Goal: Task Accomplishment & Management: Manage account settings

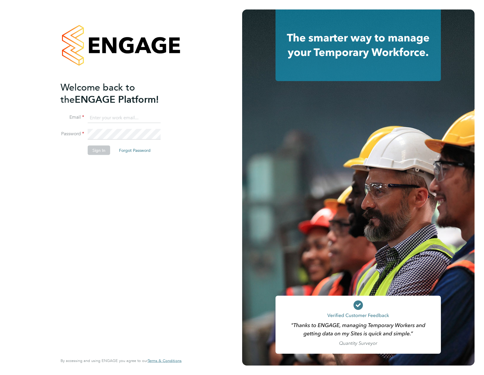
type input "[EMAIL_ADDRESS][DOMAIN_NAME]"
click at [102, 150] on button "Sign In" at bounding box center [99, 149] width 22 height 9
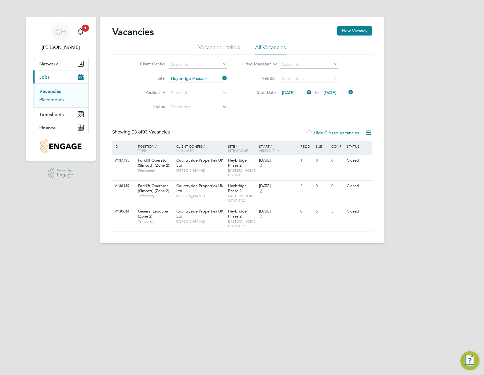
click at [57, 100] on link "Placements" at bounding box center [51, 100] width 25 height 6
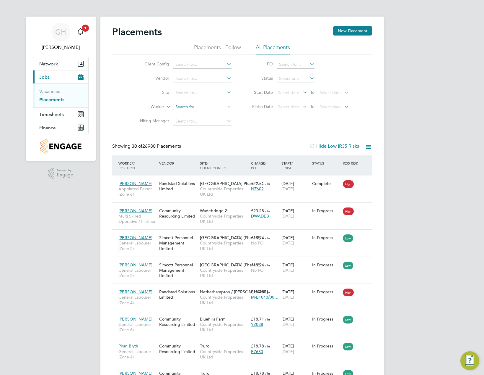
click at [190, 105] on input at bounding box center [203, 107] width 58 height 8
click at [191, 114] on li "Jon Do yle" at bounding box center [218, 115] width 90 height 8
type input "Jon Doyle"
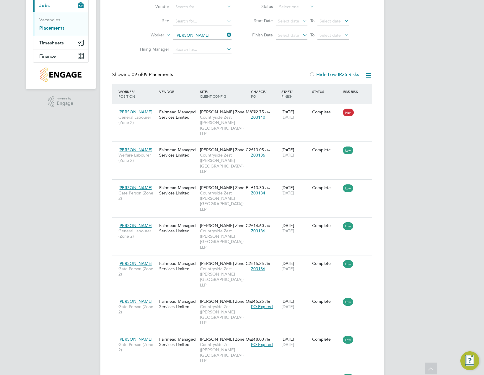
click at [201, 32] on div "Placements New Placement Placements I Follow All Placements Client Config Vendo…" at bounding box center [242, 199] width 260 height 490
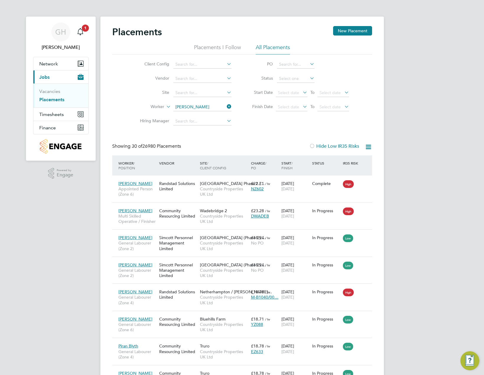
click at [191, 116] on b "Ston" at bounding box center [191, 115] width 9 height 5
type input "Phillip Stone"
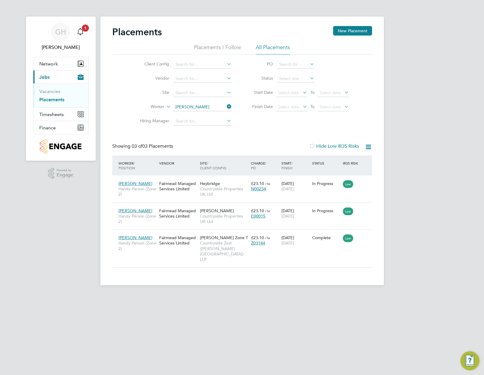
drag, startPoint x: 229, startPoint y: 106, endPoint x: 195, endPoint y: 106, distance: 33.7
click at [226, 106] on icon at bounding box center [226, 106] width 0 height 8
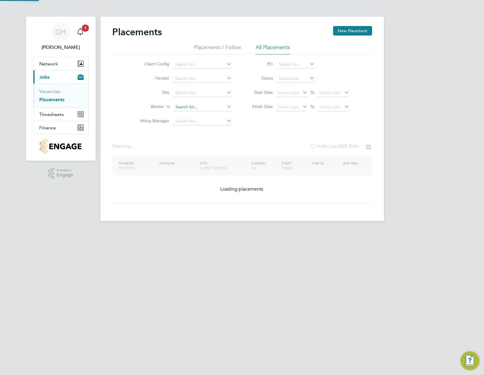
click at [192, 106] on input at bounding box center [203, 107] width 58 height 8
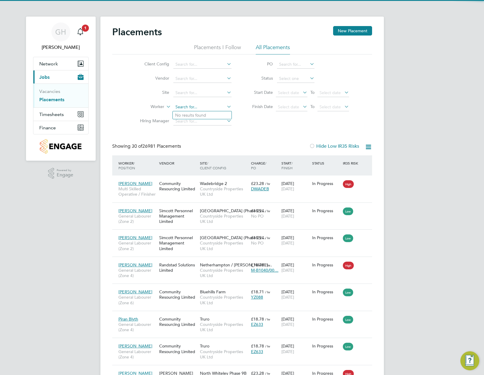
scroll to position [22, 51]
click at [211, 121] on b "Le" at bounding box center [213, 123] width 4 height 5
type input "Peter Le Clerc"
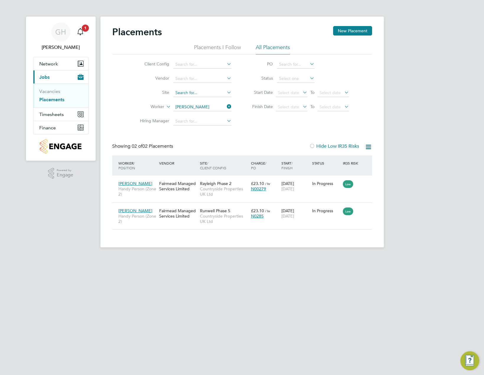
drag, startPoint x: 228, startPoint y: 107, endPoint x: 213, endPoint y: 95, distance: 18.6
click at [226, 107] on icon at bounding box center [226, 106] width 0 height 8
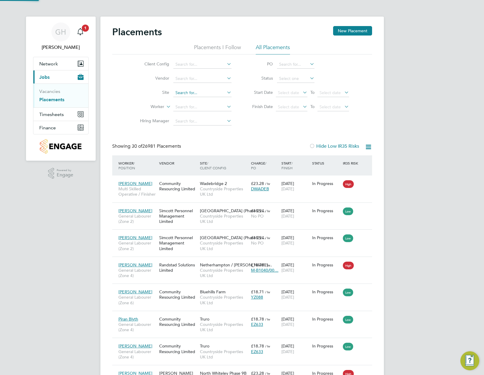
click at [207, 93] on input at bounding box center [203, 93] width 58 height 8
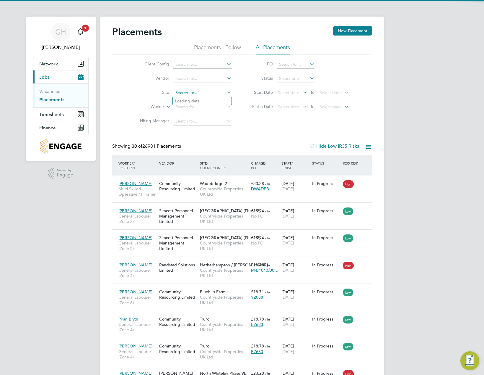
scroll to position [22, 51]
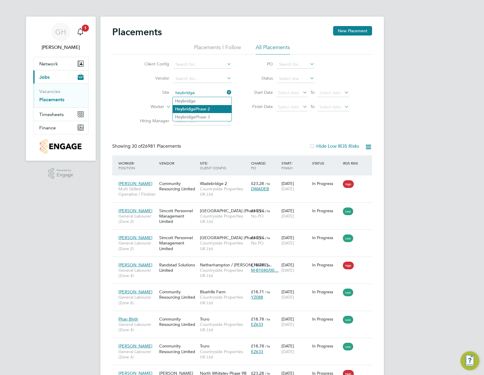
type input "heybridge"
click at [198, 90] on input at bounding box center [203, 93] width 58 height 8
type input "hey"
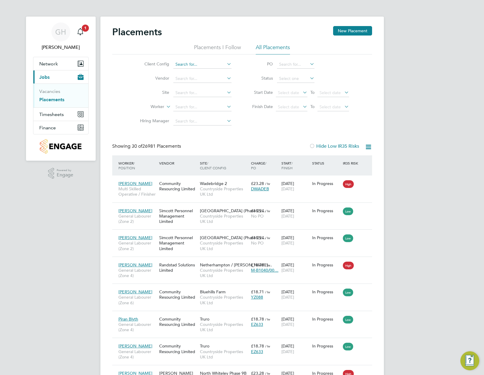
click at [190, 64] on input at bounding box center [203, 64] width 58 height 8
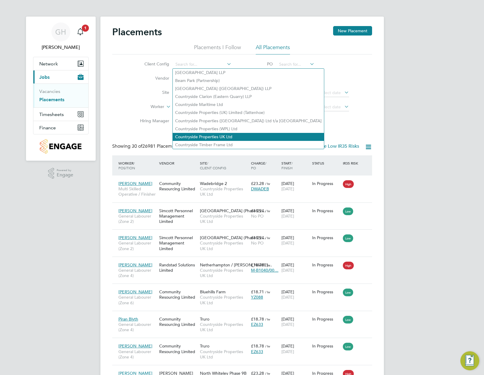
click at [214, 133] on li "Countryside Properties UK Ltd" at bounding box center [248, 137] width 151 height 8
type input "Countryside Properties UK Ltd"
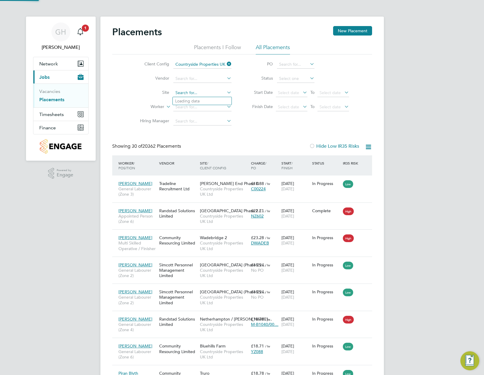
click at [200, 92] on input at bounding box center [203, 93] width 58 height 8
click at [207, 109] on li "Hey bridge Phase 2" at bounding box center [202, 109] width 59 height 8
type input "Heybridge Phase 2"
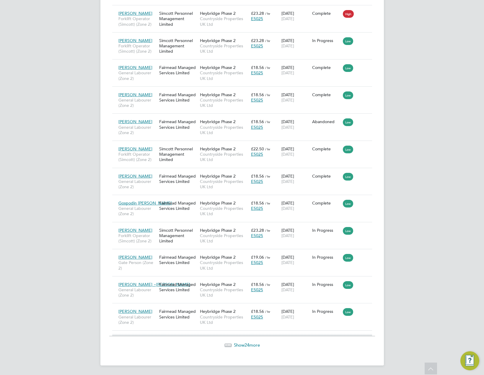
click at [248, 346] on span "24" at bounding box center [247, 345] width 5 height 6
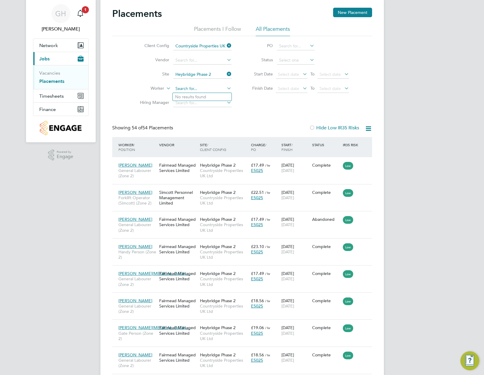
click at [188, 90] on input at bounding box center [203, 89] width 58 height 8
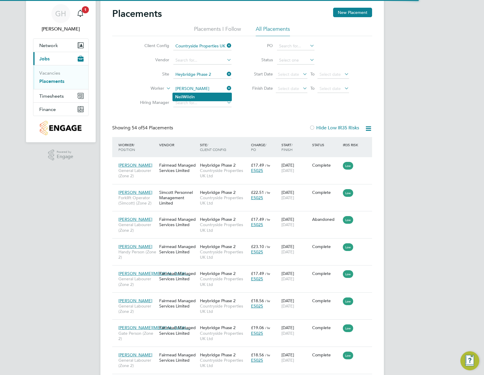
click at [188, 96] on b "Wi" at bounding box center [185, 96] width 5 height 5
type input "Neil Wildin"
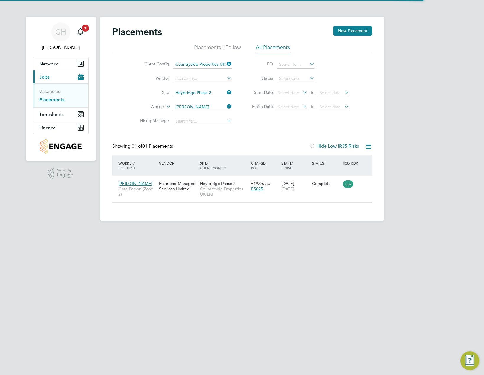
scroll to position [6, 28]
click at [226, 93] on icon at bounding box center [226, 92] width 0 height 8
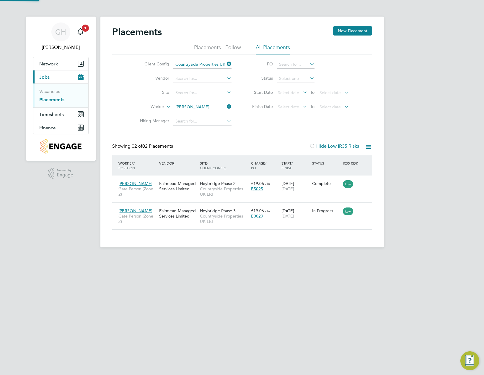
scroll to position [22, 51]
click at [85, 28] on span "1" at bounding box center [85, 28] width 7 height 7
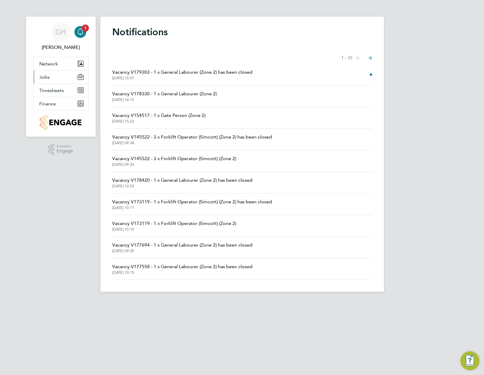
click at [46, 77] on span "Jobs" at bounding box center [44, 77] width 10 height 6
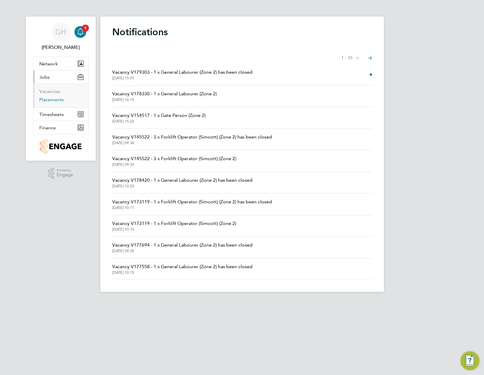
click at [59, 100] on link "Placements" at bounding box center [51, 100] width 25 height 6
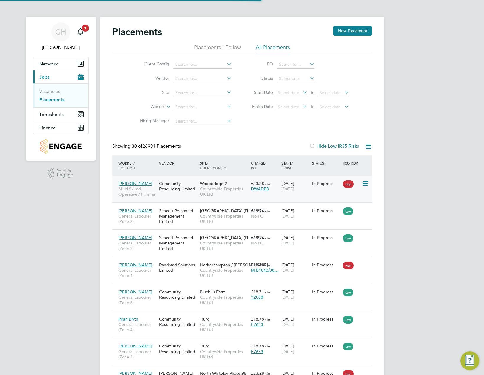
scroll to position [22, 51]
click at [179, 106] on input at bounding box center [203, 107] width 58 height 8
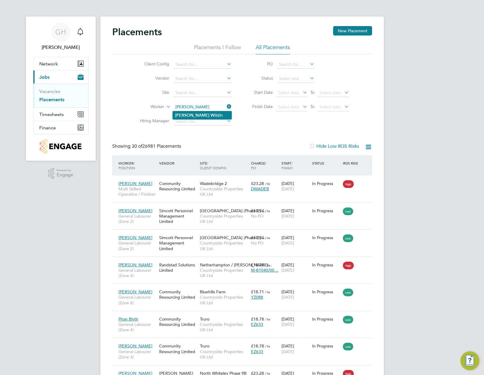
click at [197, 116] on li "Neil Wi ldin" at bounding box center [202, 115] width 59 height 8
type input "Neil Wildin"
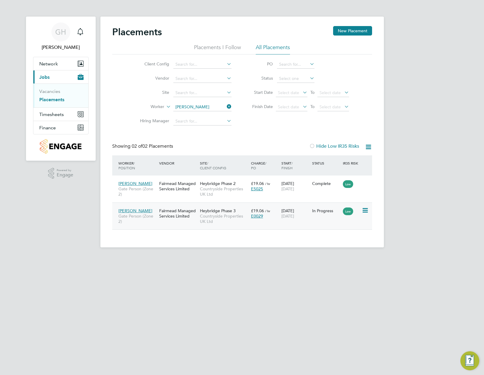
click at [294, 213] on span "29 Aug 2025" at bounding box center [288, 215] width 13 height 5
click at [226, 106] on icon at bounding box center [226, 106] width 0 height 8
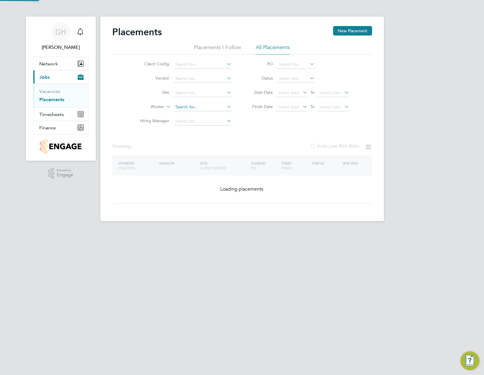
click at [215, 106] on input at bounding box center [203, 107] width 58 height 8
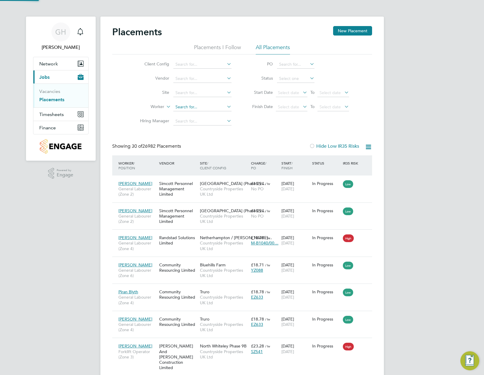
scroll to position [22, 41]
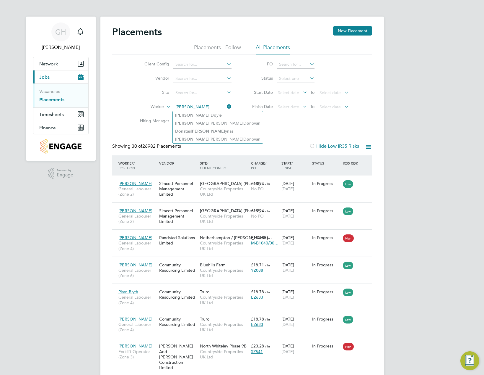
click at [215, 113] on li "Jon Do yle" at bounding box center [218, 115] width 90 height 8
type input "Jon Doyle"
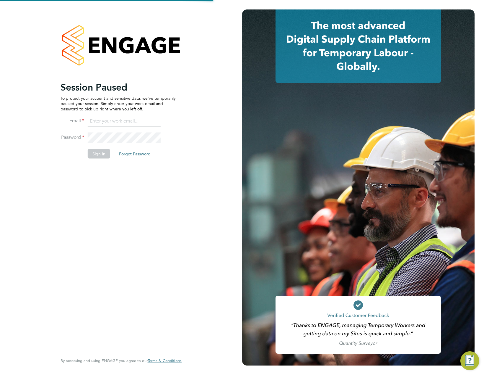
type input "[EMAIL_ADDRESS][DOMAIN_NAME]"
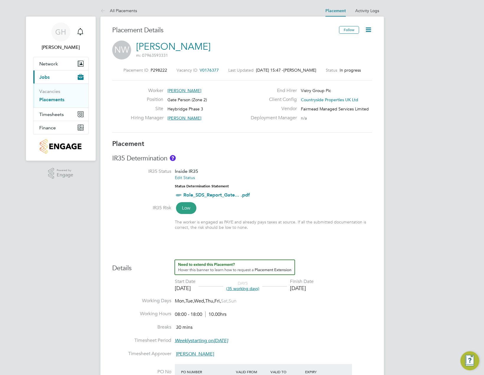
click at [372, 32] on icon at bounding box center [368, 29] width 7 height 7
click at [353, 44] on li "Edit Placement e" at bounding box center [349, 44] width 43 height 8
type input "Paul Stern"
type input "Stephen Mitchinson"
type input "14 Jul 2025"
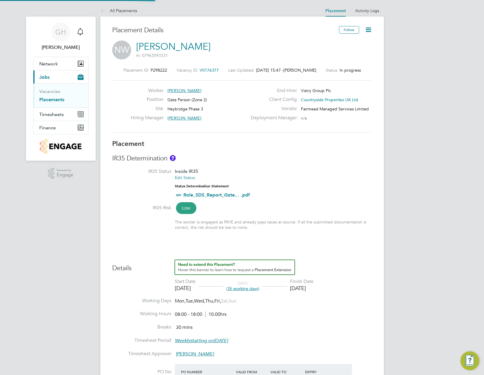
type input "29 Aug 2025"
type input "08:00"
type input "18:00"
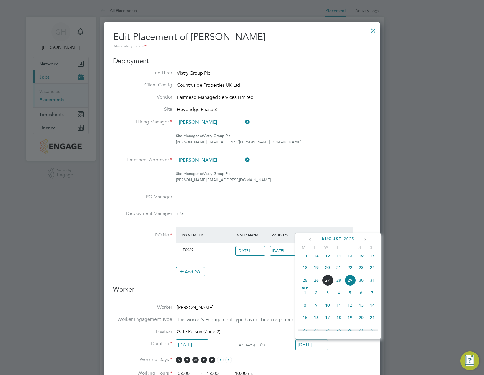
click at [322, 346] on input "29 Aug 2025" at bounding box center [312, 344] width 33 height 11
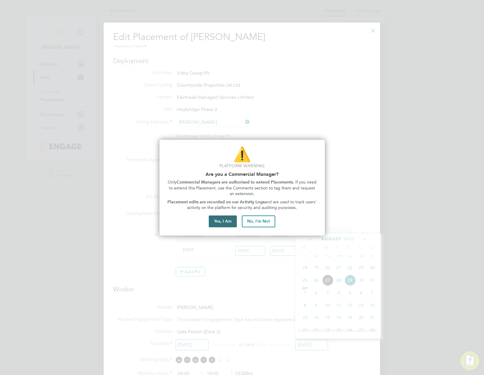
click at [227, 220] on button "Yes, I Am" at bounding box center [223, 221] width 28 height 12
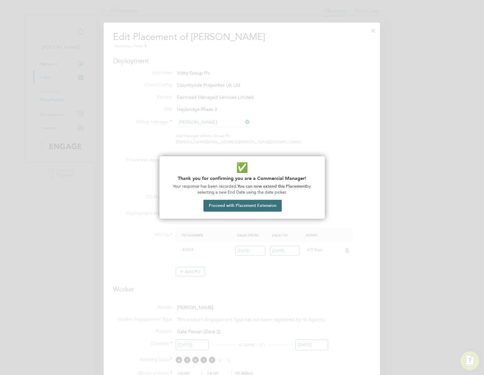
click at [232, 207] on button "Proceed with Placement Extension" at bounding box center [243, 206] width 78 height 12
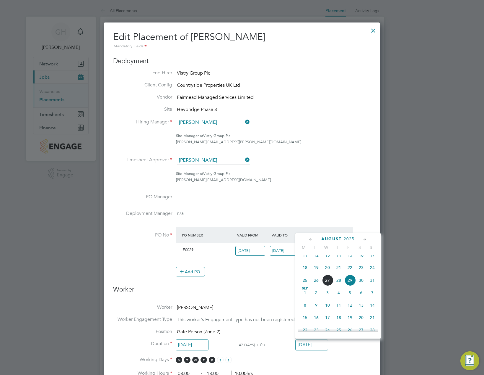
click at [365, 241] on icon at bounding box center [365, 239] width 6 height 7
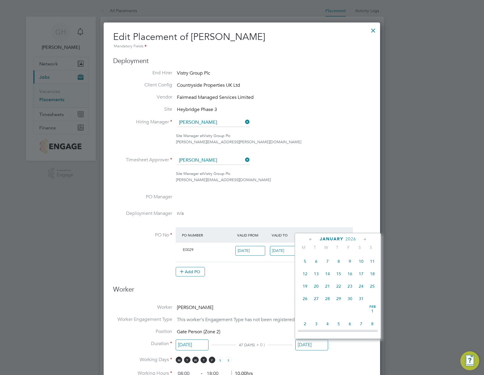
click at [365, 241] on icon at bounding box center [365, 239] width 6 height 7
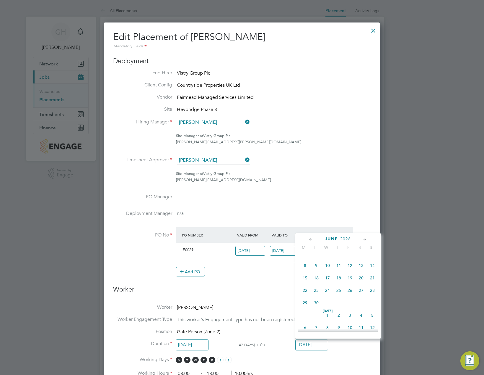
click at [365, 241] on icon at bounding box center [365, 239] width 6 height 7
click at [306, 306] on span "31" at bounding box center [305, 300] width 11 height 11
type input "31 Aug 2026"
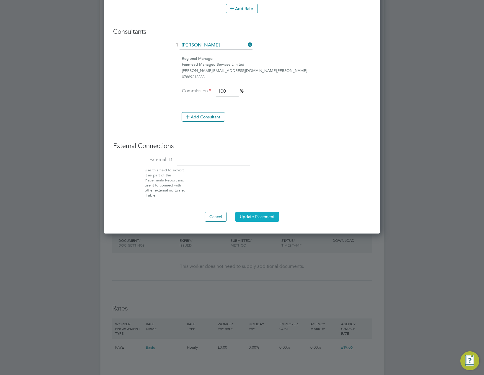
click at [250, 218] on button "Update Placement" at bounding box center [257, 216] width 44 height 9
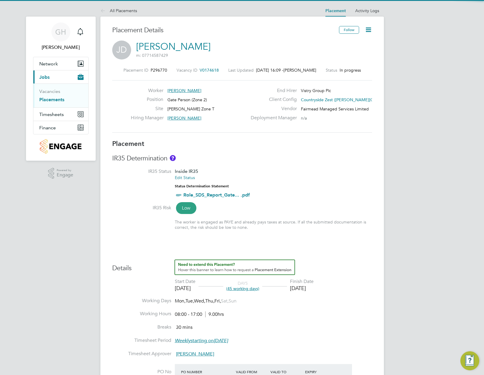
click at [371, 30] on icon at bounding box center [368, 29] width 7 height 7
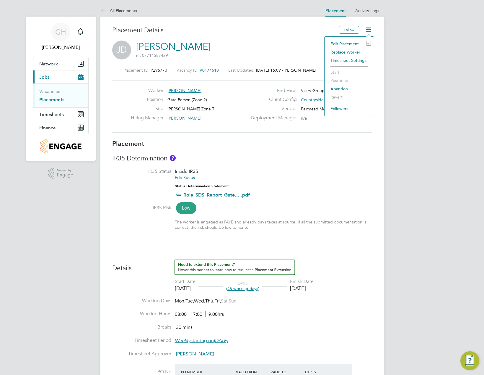
click at [350, 42] on li "Edit Placement e" at bounding box center [349, 44] width 43 height 8
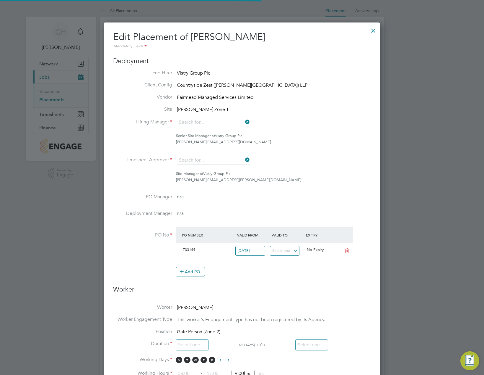
type input "Lee West"
type input "Lee Orrin"
type input "30 Jun 2025"
type input "29 Aug 2025"
type input "08:00"
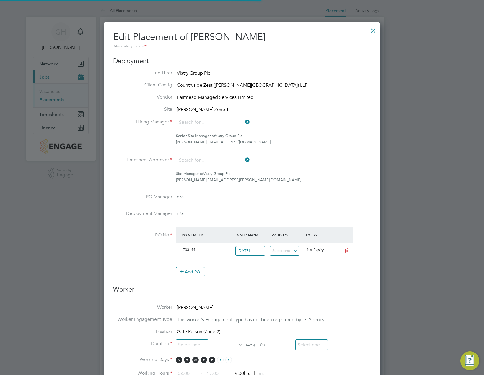
type input "17:00"
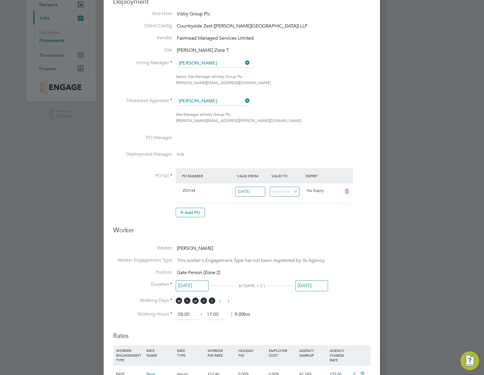
click at [309, 285] on input "29 Aug 2025" at bounding box center [312, 285] width 33 height 11
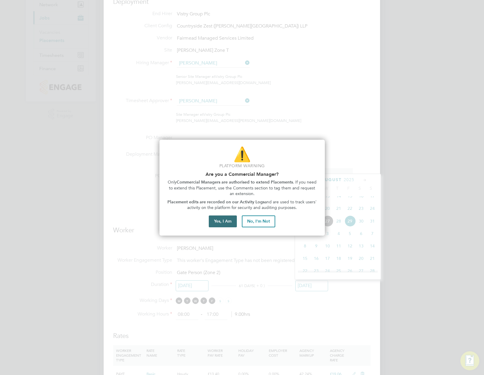
click at [224, 221] on button "Yes, I Am" at bounding box center [223, 221] width 28 height 12
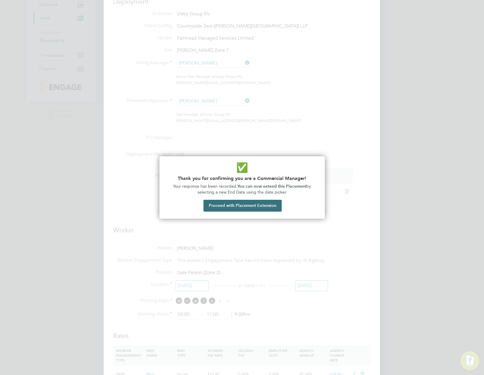
click at [220, 204] on button "Proceed with Placement Extension" at bounding box center [243, 206] width 78 height 12
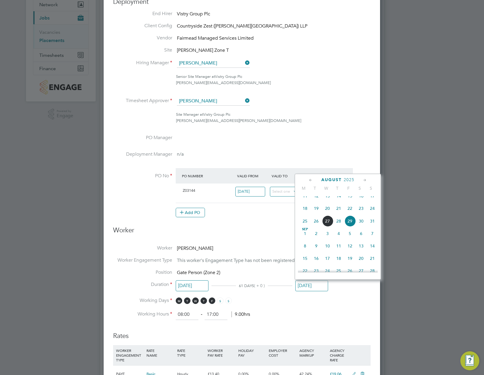
click at [352, 239] on span "5" at bounding box center [350, 233] width 11 height 11
type input "05 Sep 2025"
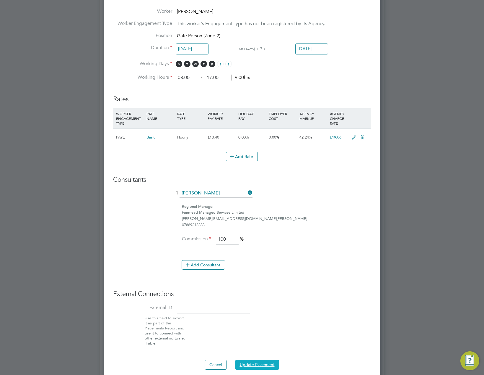
click at [273, 364] on button "Update Placement" at bounding box center [257, 363] width 44 height 9
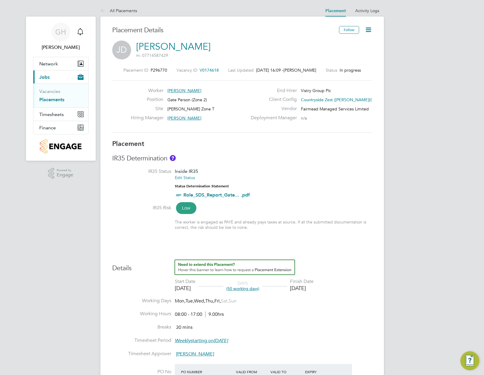
drag, startPoint x: 81, startPoint y: 31, endPoint x: 86, endPoint y: 87, distance: 56.1
click at [81, 31] on icon "Main navigation" at bounding box center [80, 31] width 7 height 7
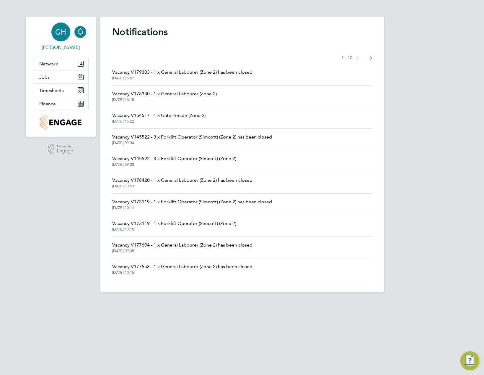
click at [67, 33] on div "GH" at bounding box center [60, 31] width 19 height 19
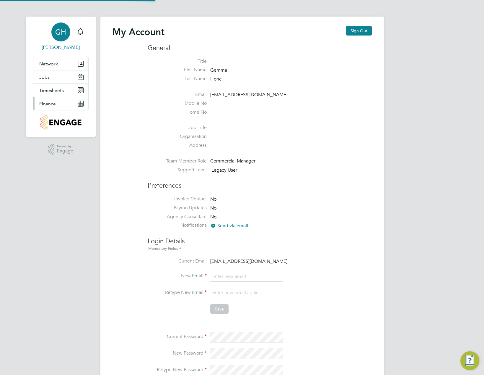
type input "[EMAIL_ADDRESS][DOMAIN_NAME]"
click at [362, 27] on button "Sign Out" at bounding box center [359, 30] width 26 height 9
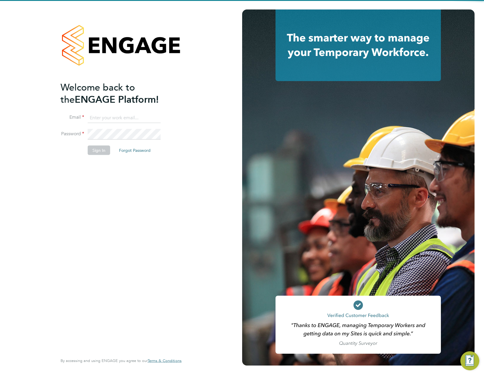
type input "[EMAIL_ADDRESS][DOMAIN_NAME]"
